Goal: Task Accomplishment & Management: Complete application form

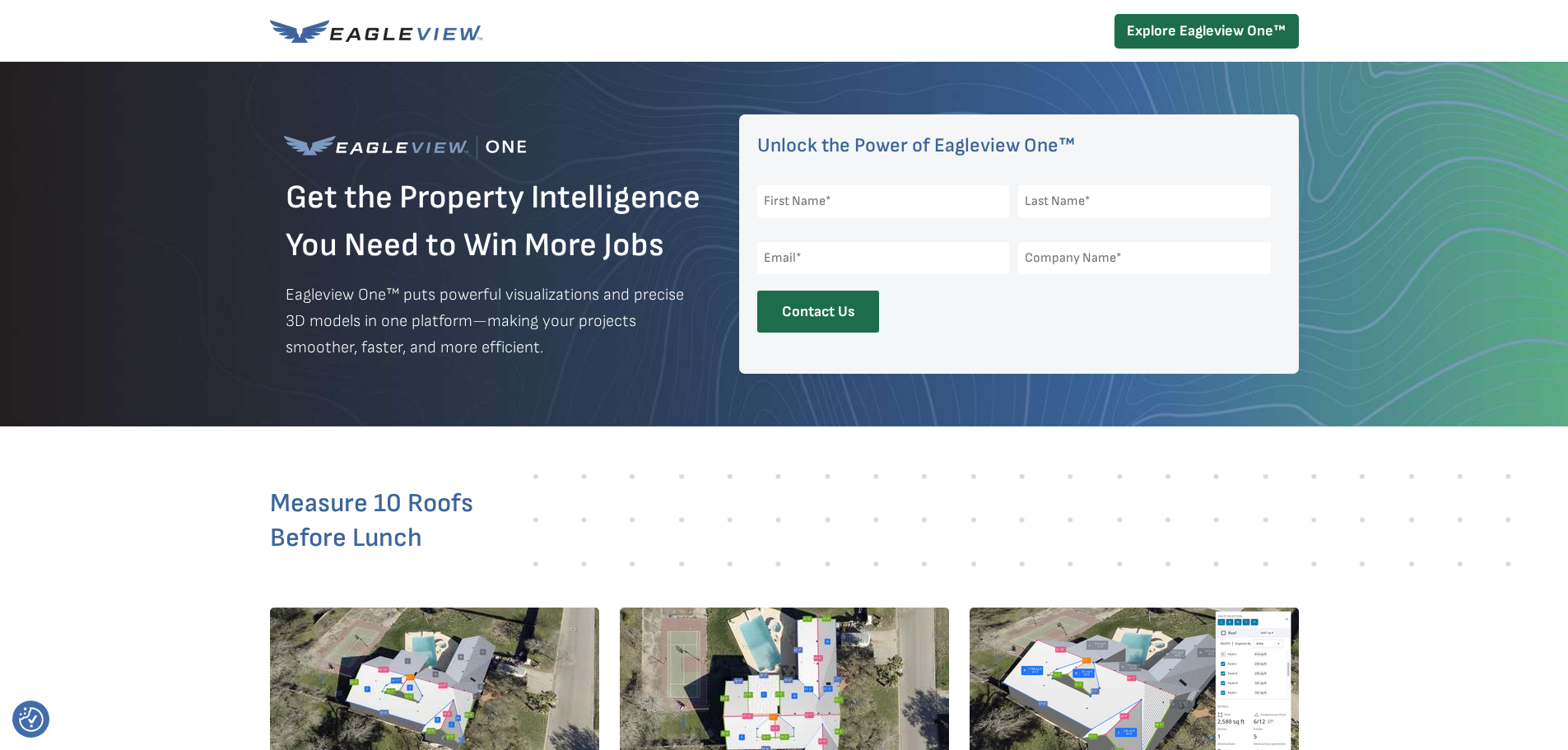
click at [874, 198] on input "text" at bounding box center [884, 201] width 253 height 32
type input "[PERSON_NAME]"
type input "[PERSON_NAME][EMAIL_ADDRESS][DOMAIN_NAME]"
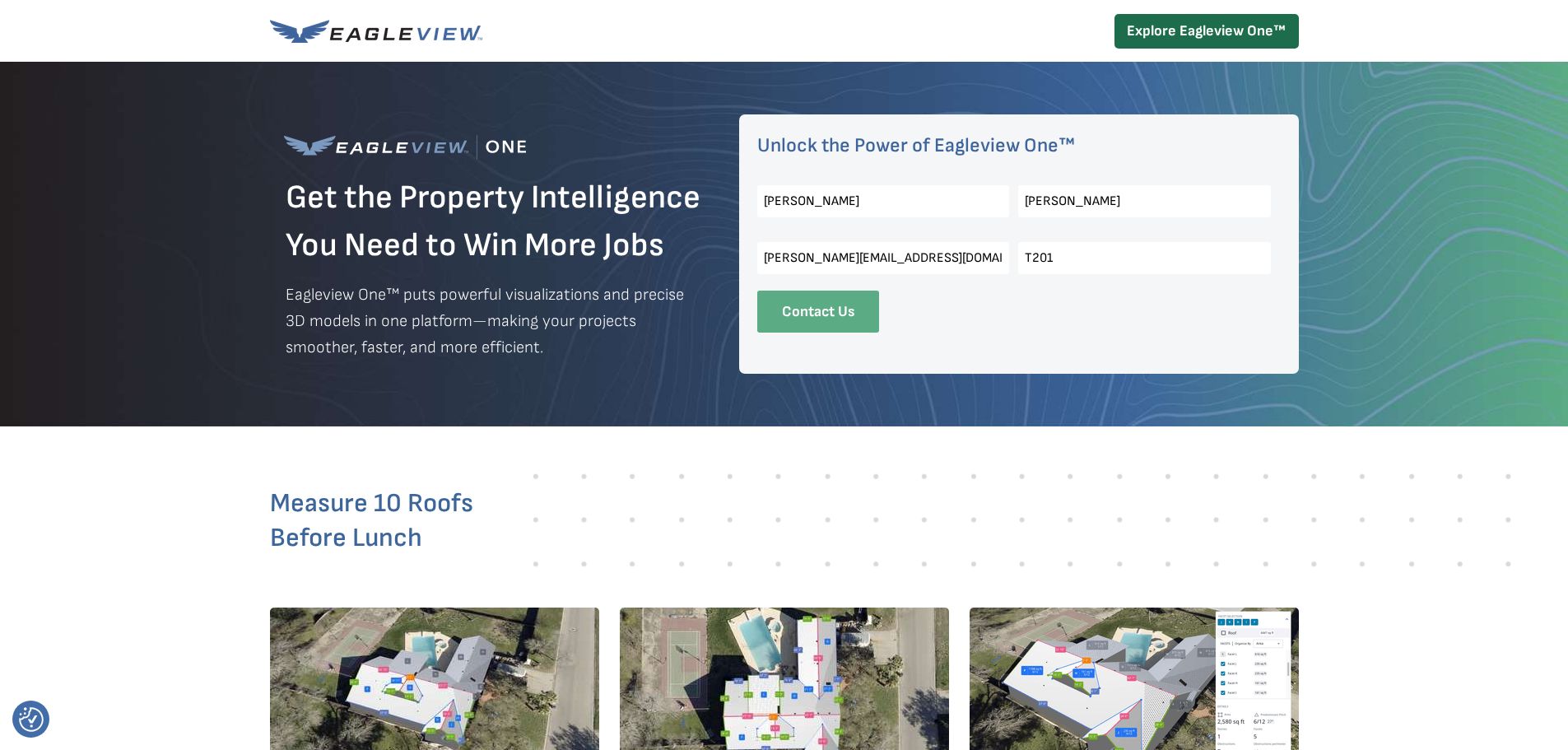
type input "T201"
click at [825, 317] on input "Contact Us" at bounding box center [819, 312] width 122 height 42
